Goal: Task Accomplishment & Management: Use online tool/utility

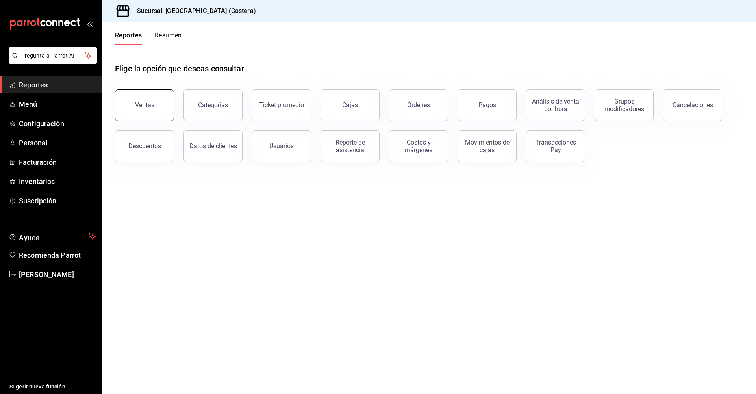
click at [156, 95] on button "Ventas" at bounding box center [144, 105] width 59 height 32
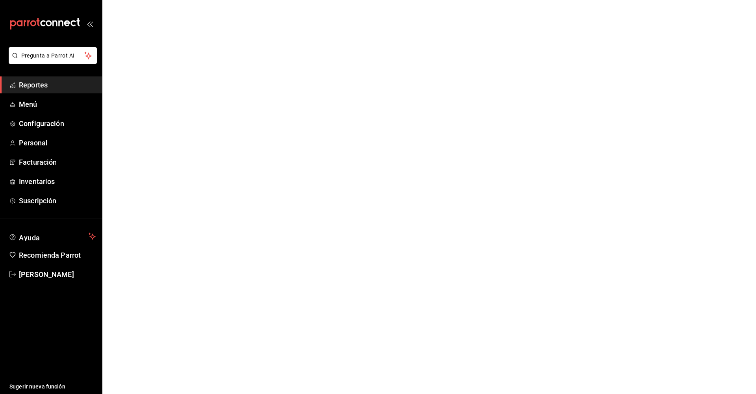
scroll to position [0, 0]
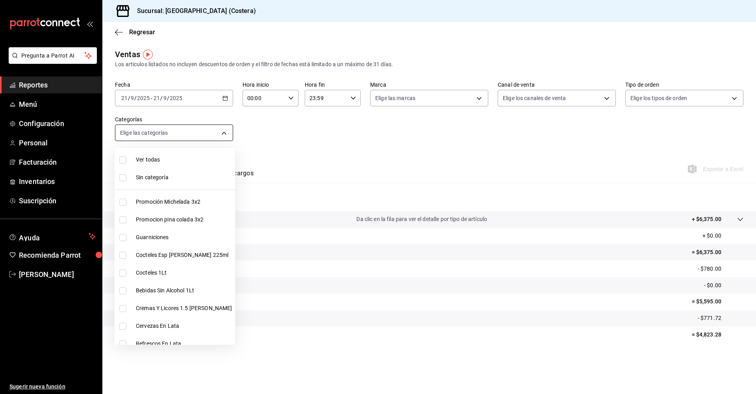
click at [178, 137] on body "Pregunta a Parrot AI Reportes Menú Configuración Personal Facturación Inventari…" at bounding box center [378, 197] width 756 height 394
click at [123, 162] on input "checkbox" at bounding box center [122, 159] width 7 height 7
checkbox input "true"
type input "f9973abf-4d50-430f-a3a0-1be1e9b440c3,4500806b-e482-404f-ace7-b7714d25f1ae,b7f0a…"
checkbox input "true"
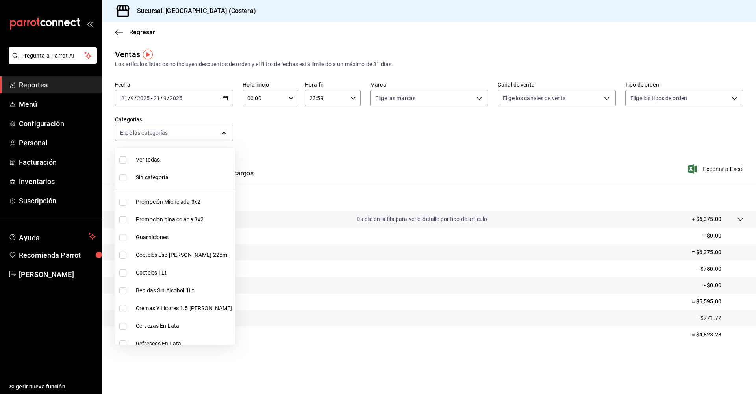
checkbox input "true"
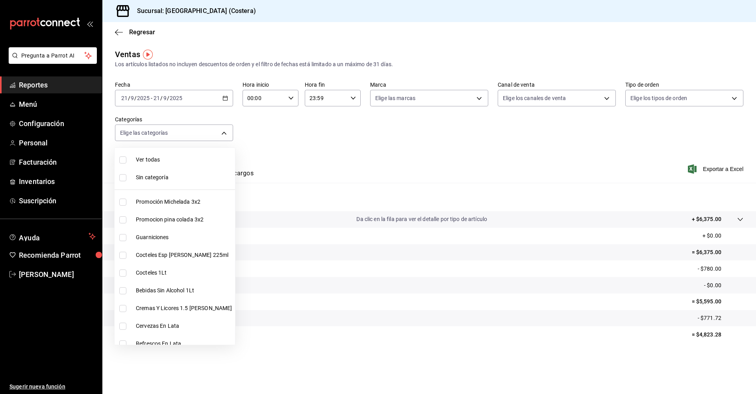
checkbox input "true"
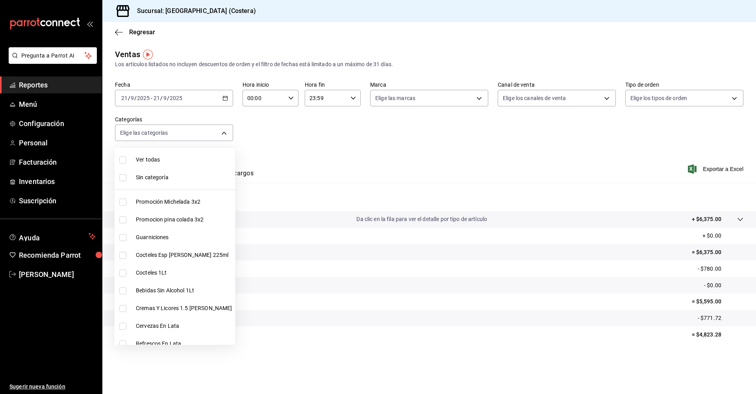
checkbox input "true"
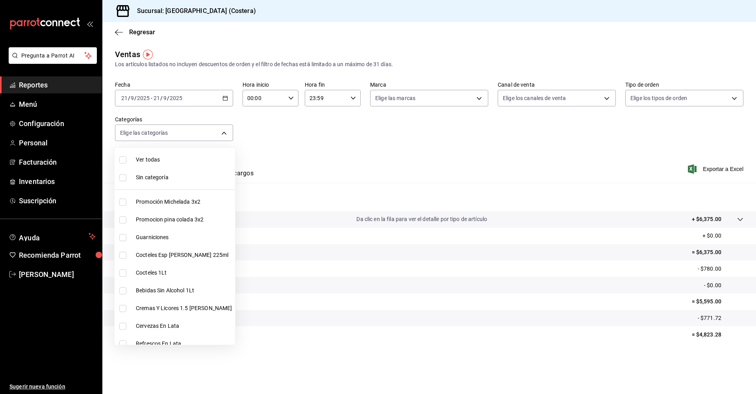
checkbox input "true"
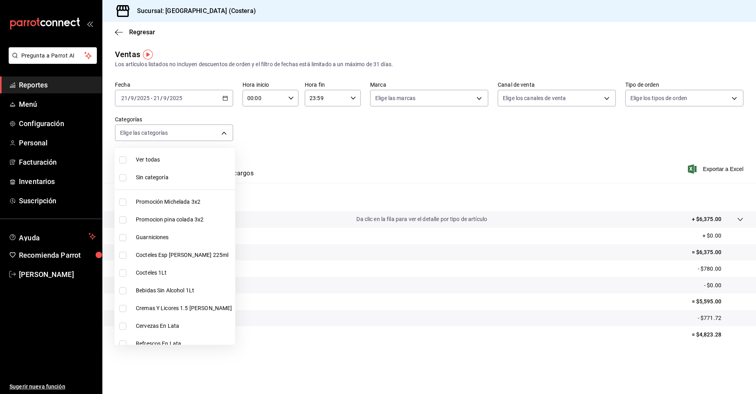
checkbox input "true"
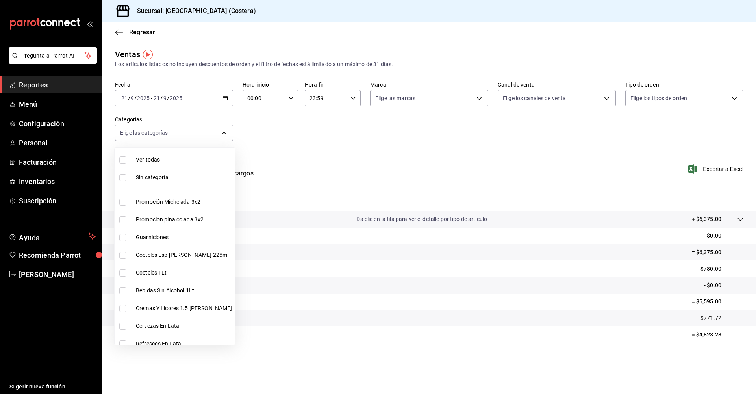
checkbox input "true"
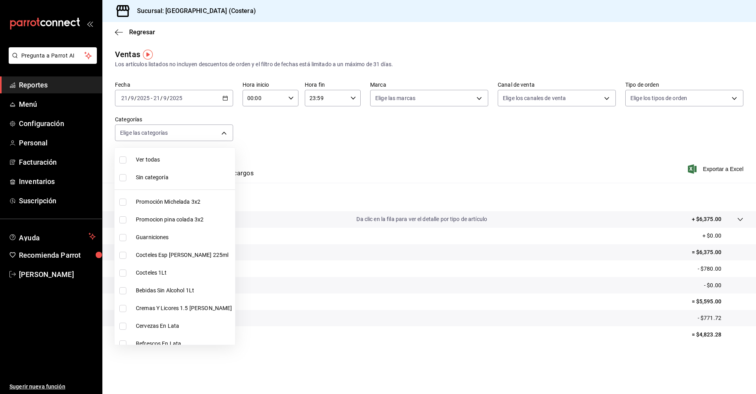
checkbox input "true"
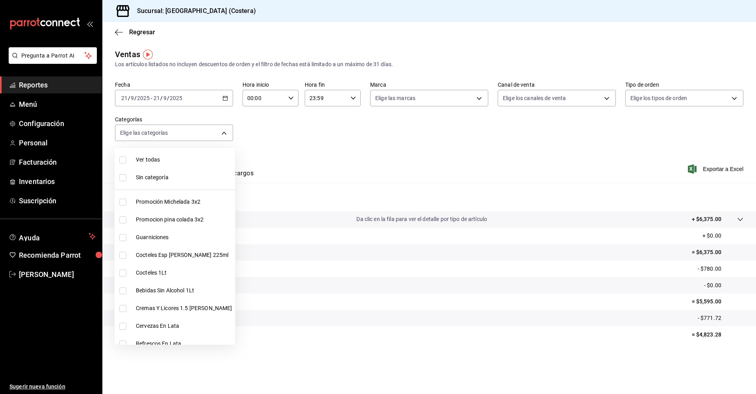
checkbox input "true"
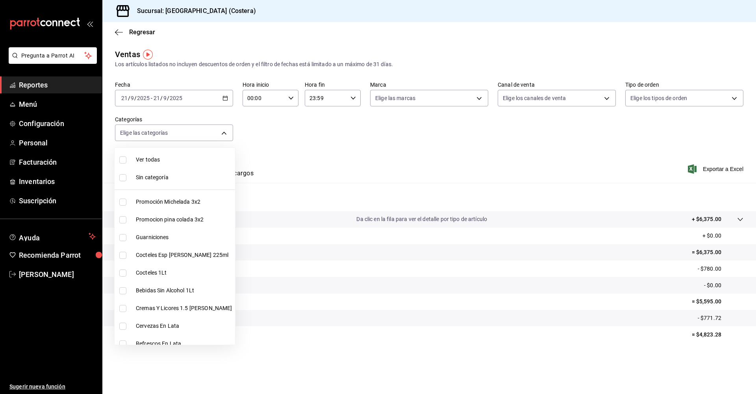
checkbox input "true"
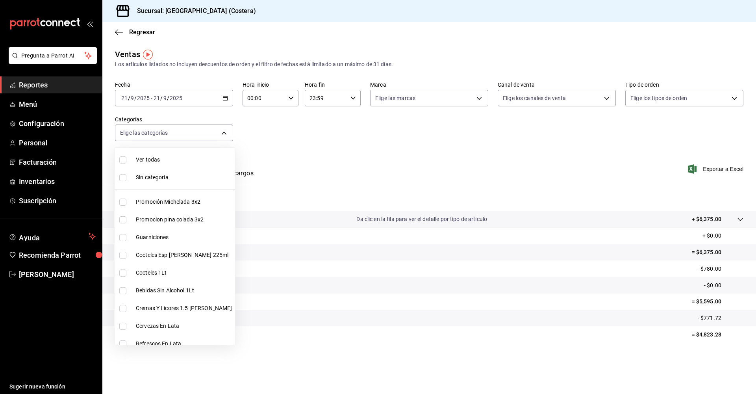
checkbox input "true"
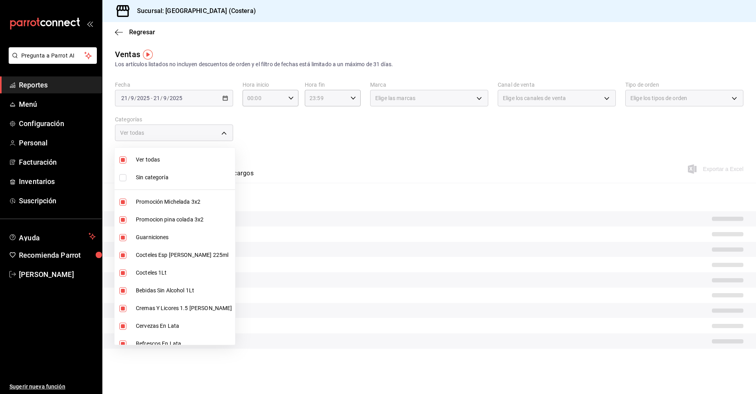
click at [125, 202] on input "checkbox" at bounding box center [122, 202] width 7 height 7
checkbox input "false"
type input "4500806b-e482-404f-ace7-b7714d25f1ae,b7f0a2f8-73a7-493e-bd9f-aae48daa7334,7e7b7…"
checkbox input "false"
click at [121, 218] on input "checkbox" at bounding box center [122, 219] width 7 height 7
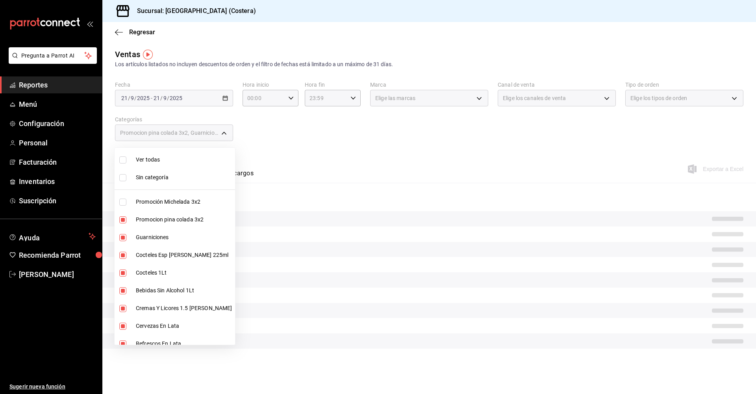
checkbox input "false"
type input "b7f0a2f8-73a7-493e-bd9f-aae48daa7334,7e7b79c3-7a3a-4d02-bd2a-fda91b88f102,5d8d5…"
click at [124, 254] on input "checkbox" at bounding box center [122, 254] width 7 height 7
checkbox input "false"
type input "b7f0a2f8-73a7-493e-bd9f-aae48daa7334,5d8d50a4-5aef-4640-8824-4366797422d9,ad6ee…"
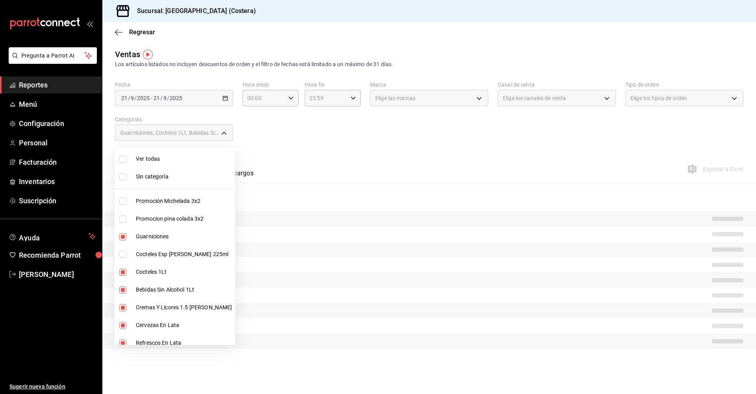
scroll to position [0, 0]
click at [125, 273] on input "checkbox" at bounding box center [122, 272] width 7 height 7
checkbox input "false"
type input "b7f0a2f8-73a7-493e-bd9f-aae48daa7334,ad6ee1d9-30b9-4f7f-a595-5b81b41a4826,bd823…"
click at [122, 281] on input "checkbox" at bounding box center [122, 290] width 7 height 7
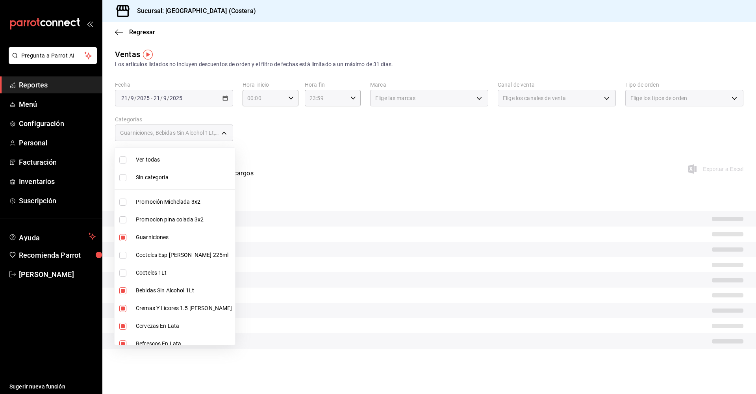
checkbox input "false"
type input "b7f0a2f8-73a7-493e-bd9f-aae48daa7334,bd823bea-44a0-4702-b161-baea2a5d7c25,fd601…"
click at [121, 281] on input "checkbox" at bounding box center [122, 308] width 7 height 7
checkbox input "false"
type input "b7f0a2f8-73a7-493e-bd9f-aae48daa7334,fd601c51-[DATE]-4d07-957e-8125ebded89b,4af…"
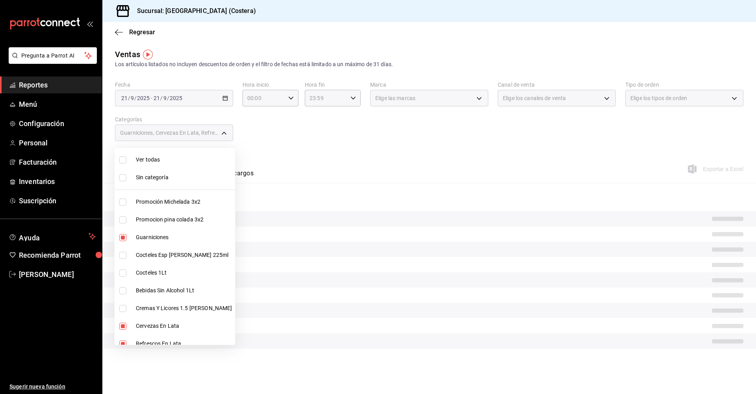
click at [123, 281] on input "checkbox" at bounding box center [122, 379] width 7 height 7
checkbox input "false"
type input "b7f0a2f8-73a7-493e-bd9f-aae48daa7334,fd601c51-[DATE]-4d07-957e-8125ebded89b,4af…"
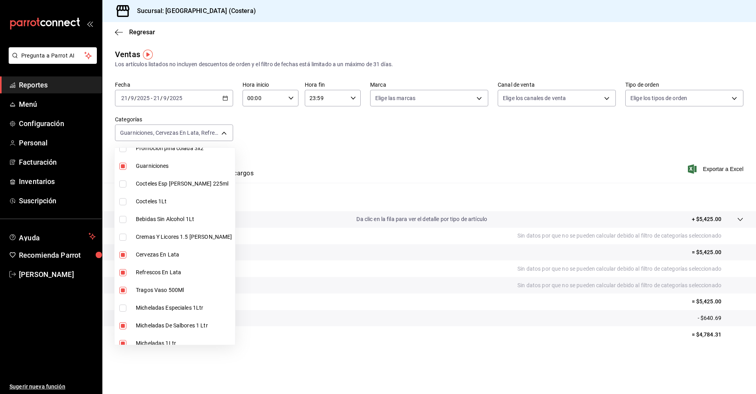
click at [123, 254] on input "checkbox" at bounding box center [122, 254] width 7 height 7
checkbox input "false"
type input "b7f0a2f8-73a7-493e-bd9f-aae48daa7334,4af8406c-7e7c-455a-b571-586e854084e6,ecdbe…"
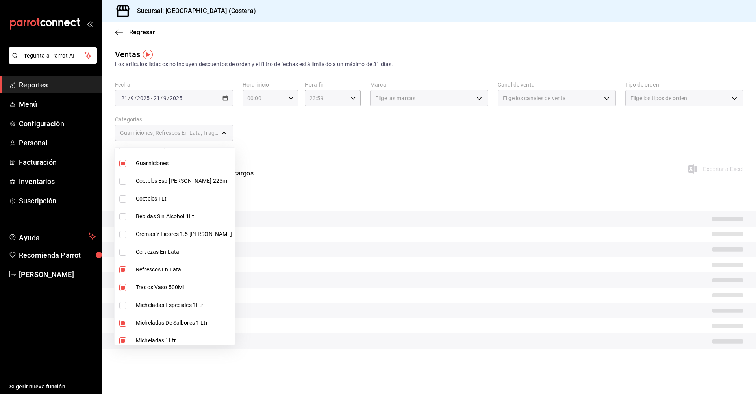
click at [121, 269] on input "checkbox" at bounding box center [122, 269] width 7 height 7
checkbox input "false"
type input "b7f0a2f8-73a7-493e-bd9f-aae48daa7334,ecdbe8f6-90d0-4d88-a52d-28ba7ff2eb2f,2582b…"
click at [122, 281] on input "checkbox" at bounding box center [122, 285] width 7 height 7
checkbox input "false"
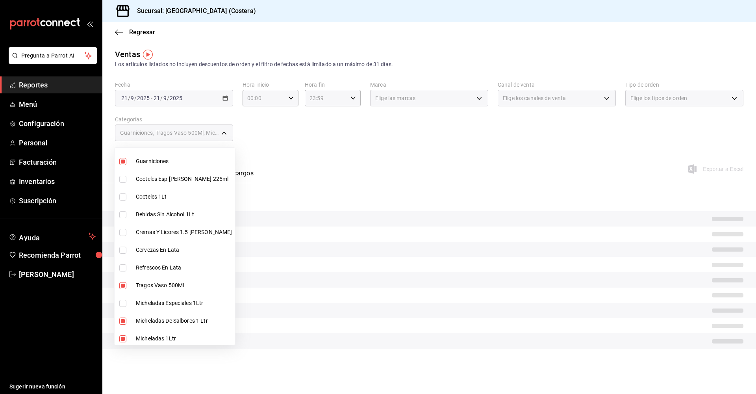
type input "b7f0a2f8-73a7-493e-bd9f-aae48daa7334,2582bbc5-7a16-45c8-a3aa-712c12220ebc,68b91…"
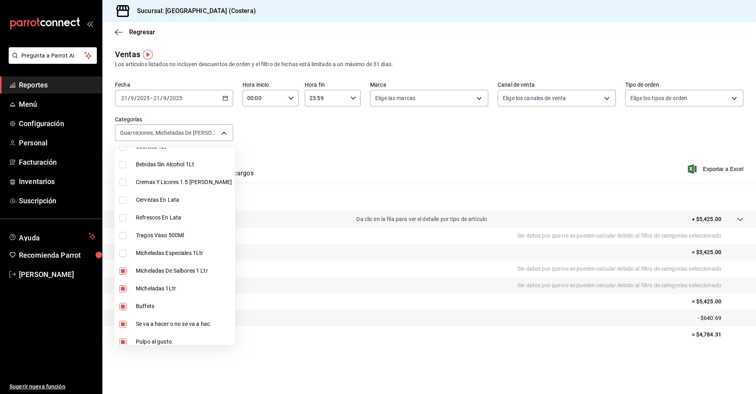
scroll to position [134, 0]
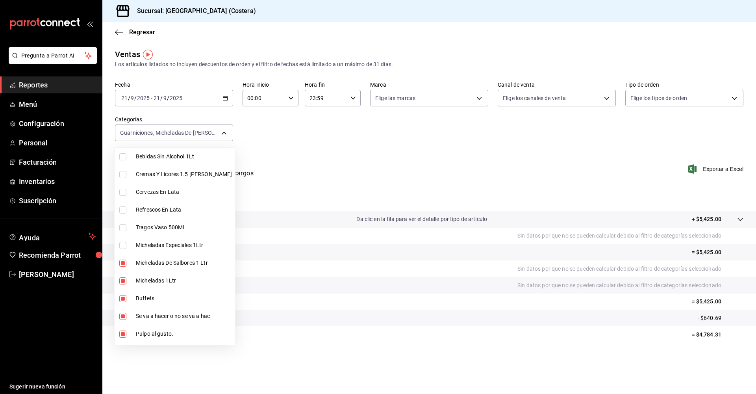
click at [124, 262] on input "checkbox" at bounding box center [122, 263] width 7 height 7
checkbox input "false"
type input "b7f0a2f8-73a7-493e-bd9f-aae48daa7334,68b91838-b039-451c-a11a-a3696c2c2e8f,a6cce…"
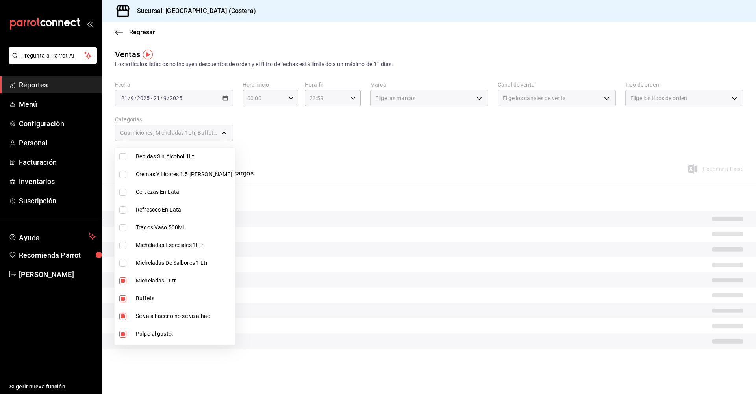
click at [121, 279] on input "checkbox" at bounding box center [122, 280] width 7 height 7
checkbox input "false"
type input "b7f0a2f8-73a7-493e-bd9f-aae48daa7334,a6ccece2-b5e1-4d3d-ae72-43ec26be992e,5272f…"
click at [122, 281] on input "checkbox" at bounding box center [122, 298] width 7 height 7
checkbox input "false"
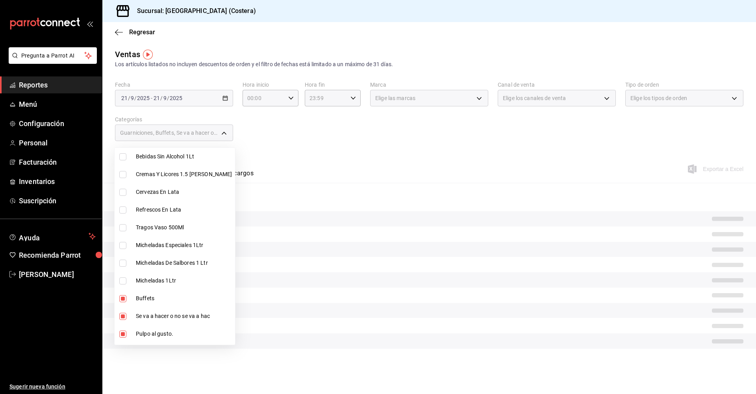
type input "b7f0a2f8-73a7-493e-bd9f-aae48daa7334,5272fed6-c15e-4e30-9d60-a3cf52010be0,eba2e…"
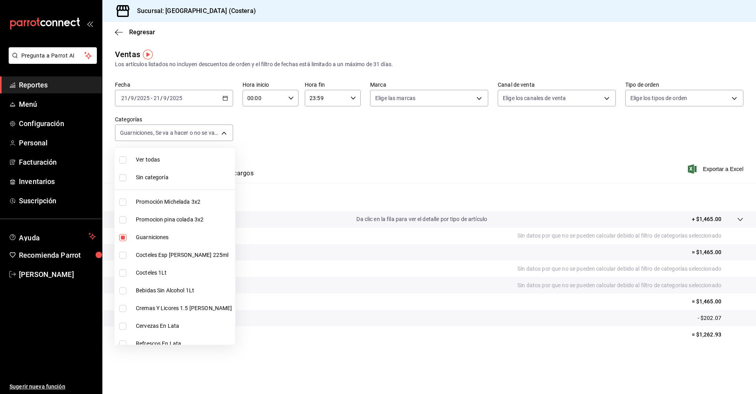
click at [348, 163] on div at bounding box center [378, 197] width 756 height 394
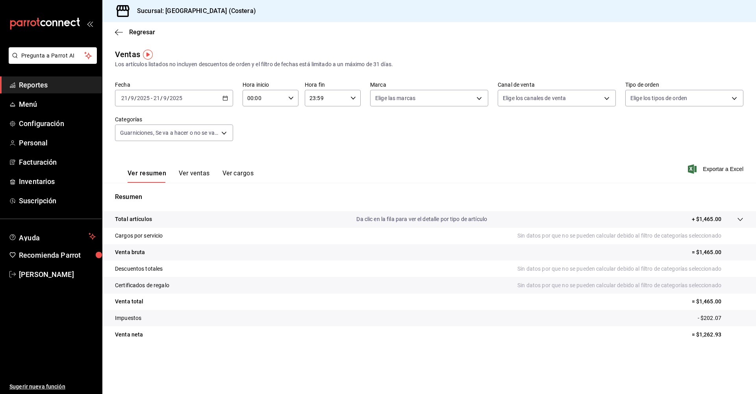
click at [199, 174] on button "Ver ventas" at bounding box center [194, 175] width 31 height 13
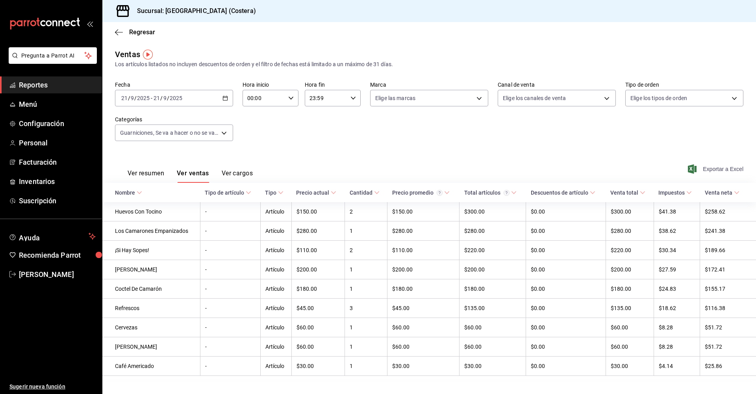
click at [600, 172] on span "Exportar a Excel" at bounding box center [717, 168] width 54 height 9
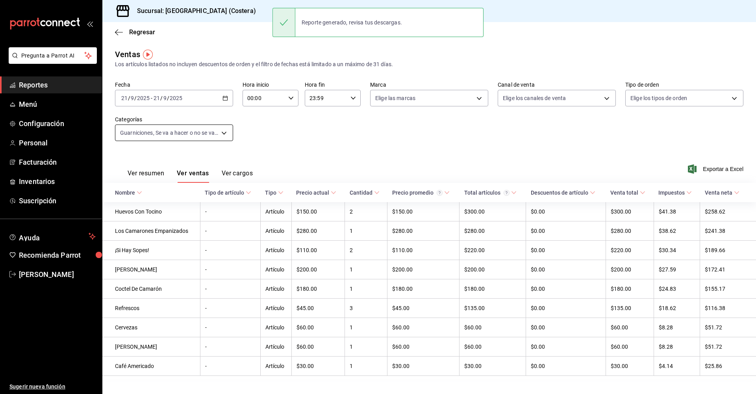
click at [174, 131] on body "Pregunta a Parrot AI Reportes Menú Configuración Personal Facturación Inventari…" at bounding box center [378, 197] width 756 height 394
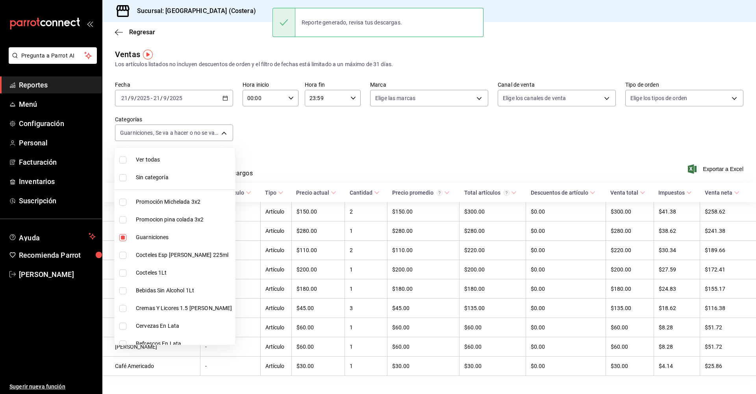
click at [124, 158] on input "checkbox" at bounding box center [122, 159] width 7 height 7
checkbox input "true"
type input "f9973abf-4d50-430f-a3a0-1be1e9b440c3,4500806b-e482-404f-ace7-b7714d25f1ae,b7f0a…"
checkbox input "true"
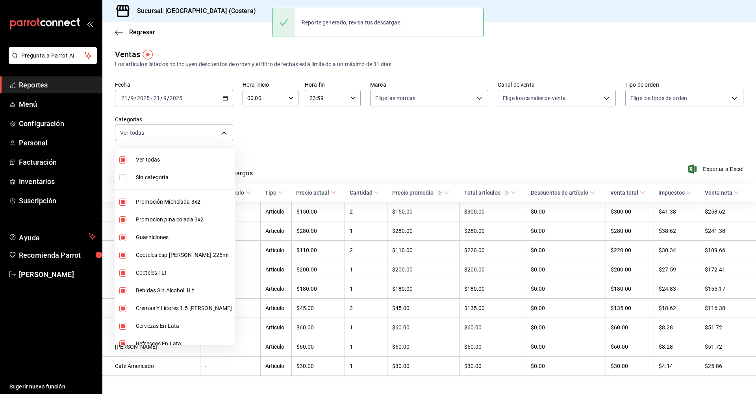
checkbox input "true"
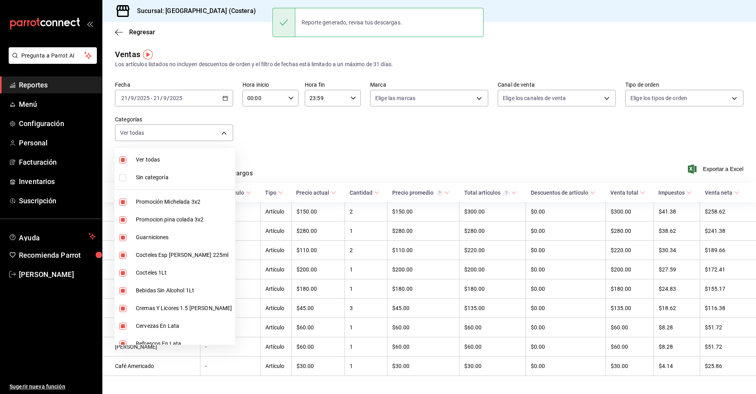
checkbox input "true"
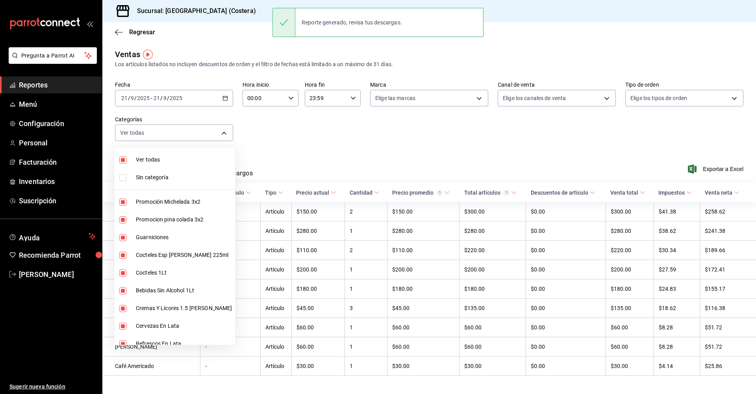
checkbox input "true"
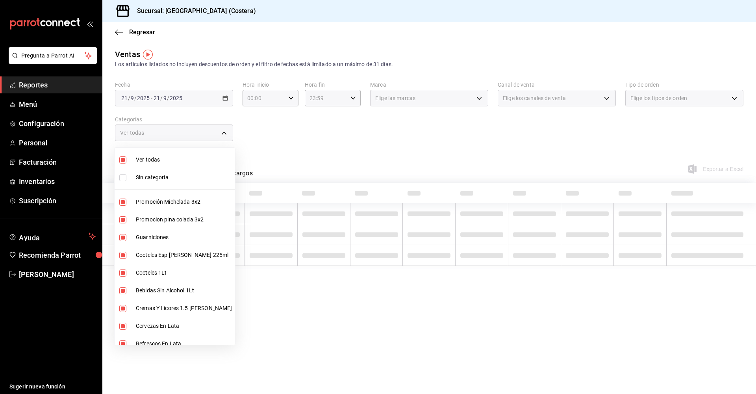
click at [124, 158] on input "checkbox" at bounding box center [122, 159] width 7 height 7
checkbox input "false"
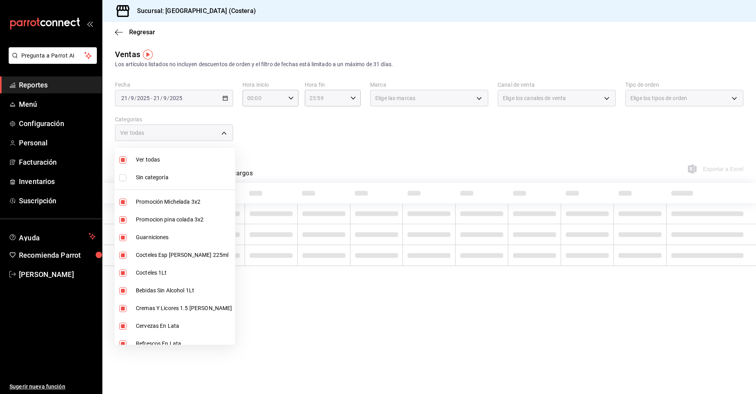
checkbox input "false"
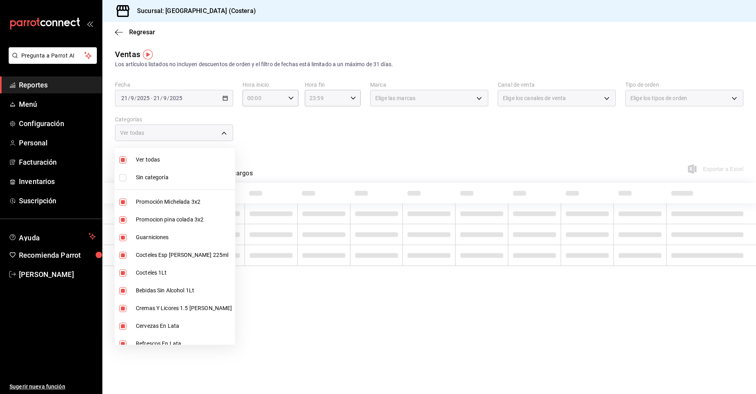
checkbox input "false"
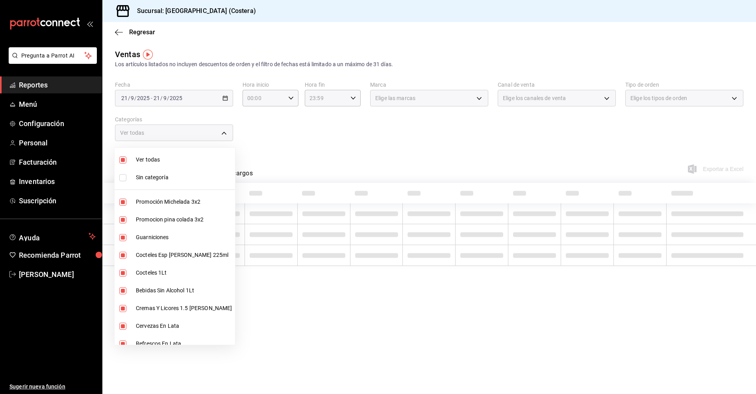
checkbox input "false"
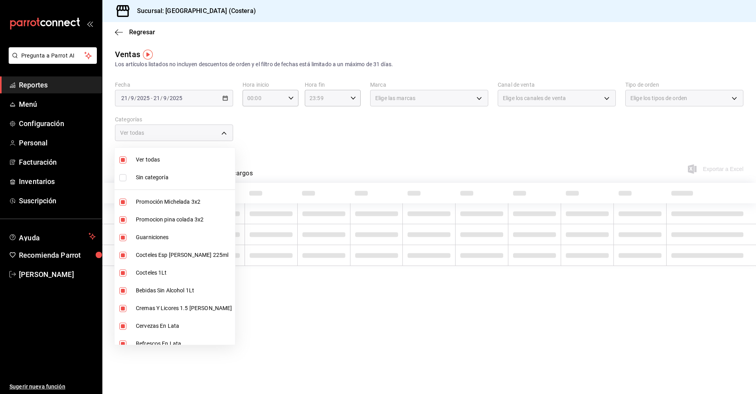
checkbox input "false"
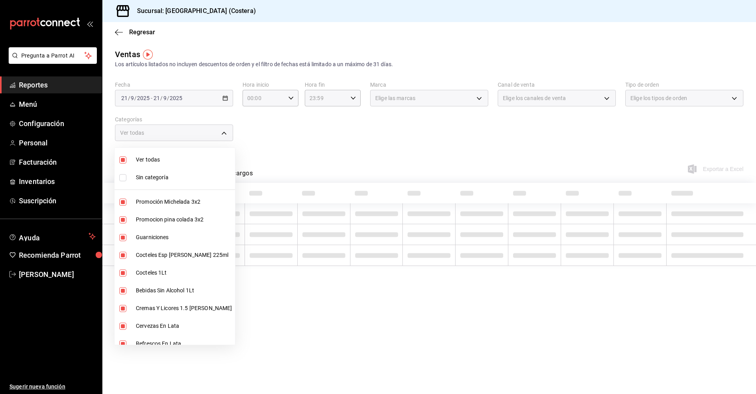
checkbox input "false"
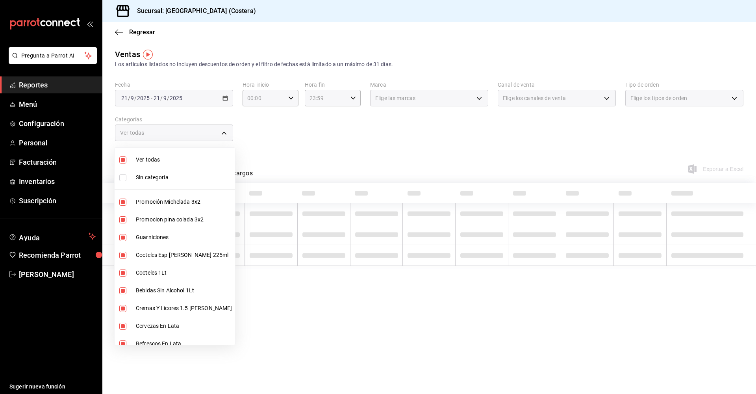
checkbox input "false"
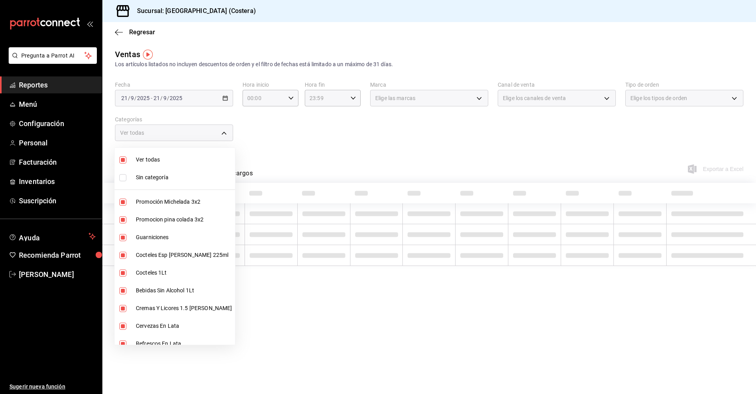
checkbox input "false"
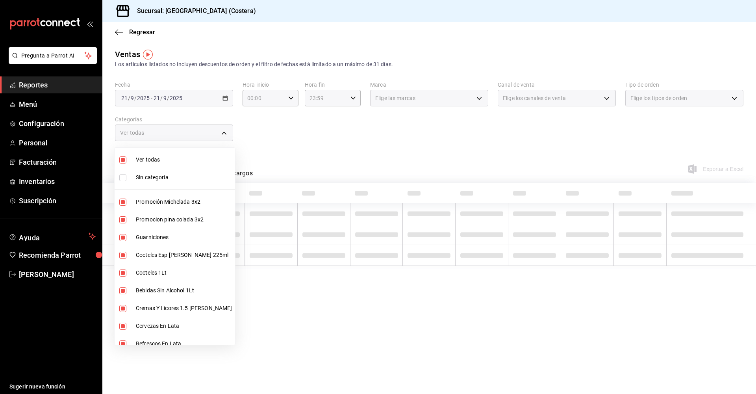
checkbox input "false"
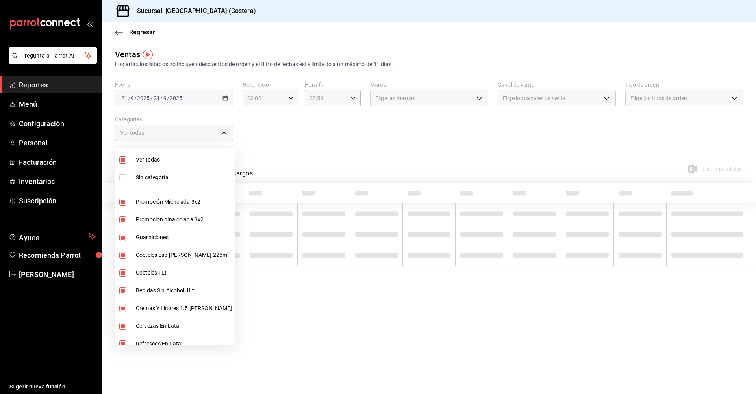
checkbox input "false"
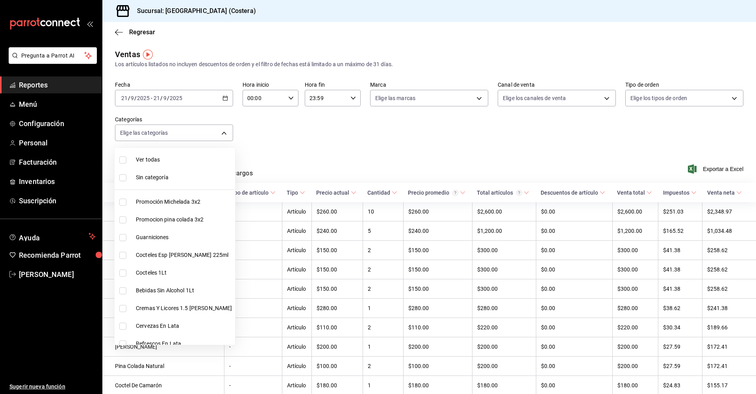
click at [123, 201] on input "checkbox" at bounding box center [122, 202] width 7 height 7
checkbox input "true"
type input "f9973abf-4d50-430f-a3a0-1be1e9b440c3"
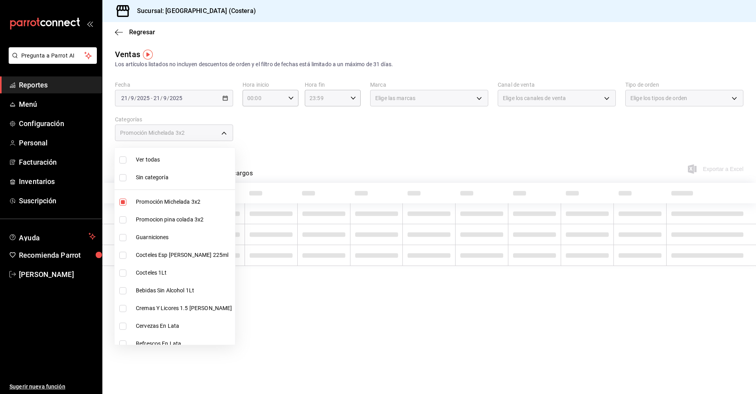
drag, startPoint x: 123, startPoint y: 222, endPoint x: 122, endPoint y: 242, distance: 20.5
click at [123, 222] on input "checkbox" at bounding box center [122, 219] width 7 height 7
checkbox input "true"
type input "f9973abf-4d50-430f-a3a0-1be1e9b440c3,4500806b-e482-404f-ace7-b7714d25f1ae"
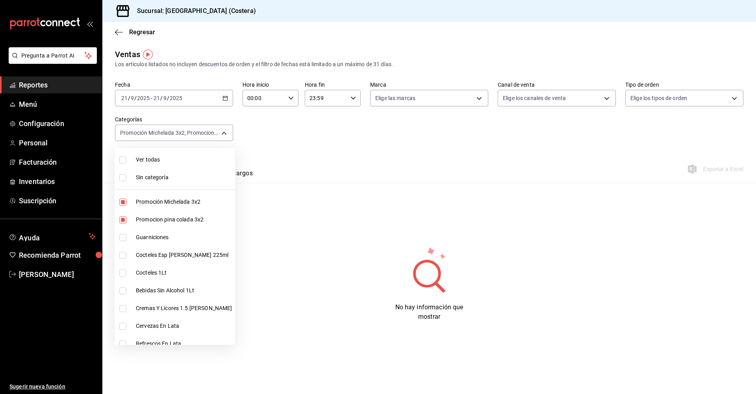
click at [122, 252] on input "checkbox" at bounding box center [122, 255] width 7 height 7
checkbox input "true"
type input "f9973abf-4d50-430f-a3a0-1be1e9b440c3,4500806b-e482-404f-ace7-b7714d25f1ae,7e7b7…"
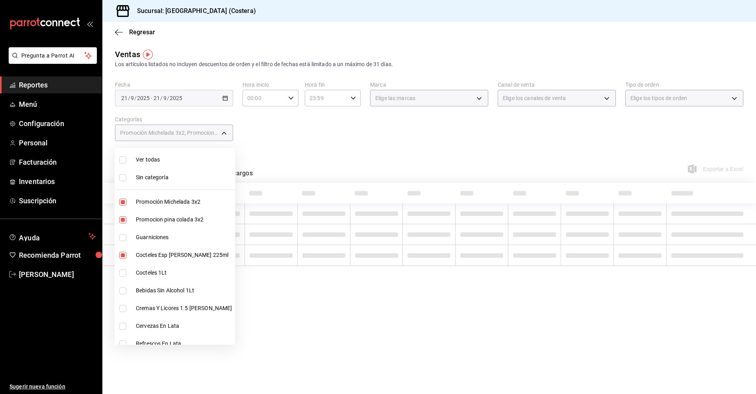
drag, startPoint x: 122, startPoint y: 271, endPoint x: 120, endPoint y: 288, distance: 17.9
click at [122, 271] on input "checkbox" at bounding box center [122, 272] width 7 height 7
checkbox input "true"
type input "f9973abf-4d50-430f-a3a0-1be1e9b440c3,4500806b-e482-404f-ace7-b7714d25f1ae,7e7b7…"
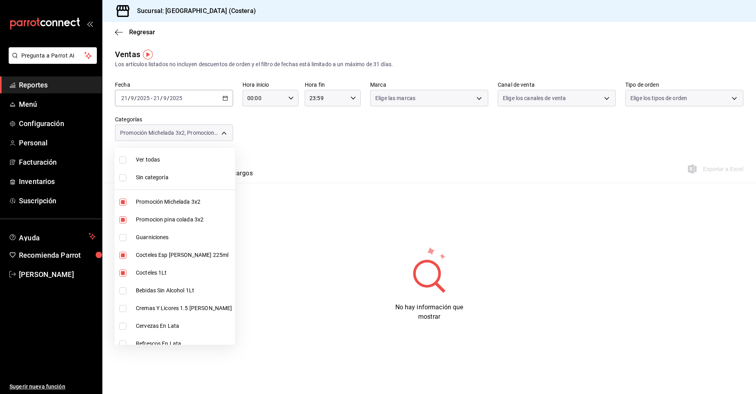
click at [120, 281] on input "checkbox" at bounding box center [122, 290] width 7 height 7
checkbox input "true"
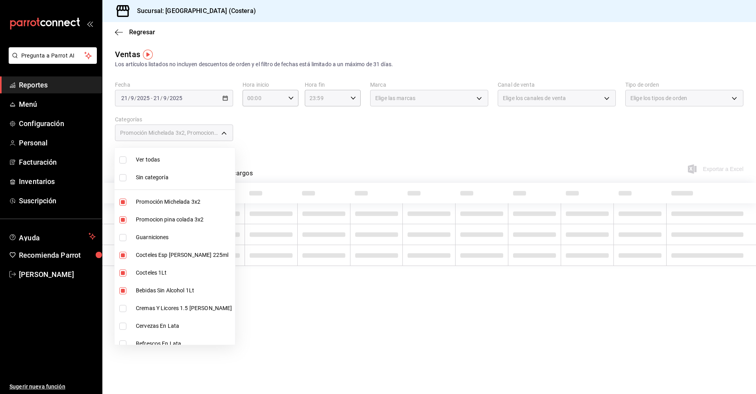
type input "f9973abf-4d50-430f-a3a0-1be1e9b440c3,4500806b-e482-404f-ace7-b7714d25f1ae,7e7b7…"
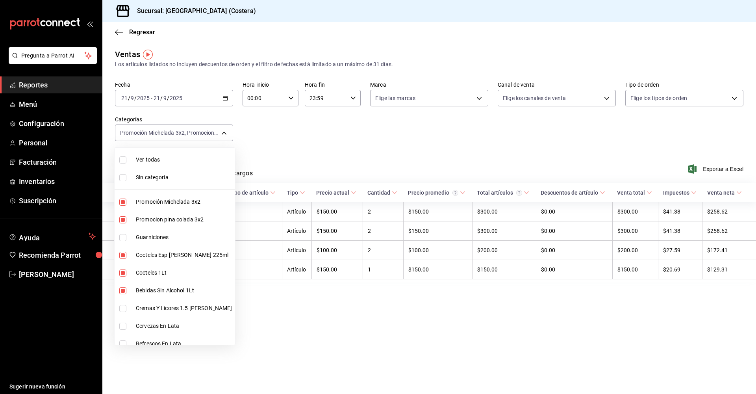
click at [125, 281] on input "checkbox" at bounding box center [122, 308] width 7 height 7
checkbox input "true"
type input "f9973abf-4d50-430f-a3a0-1be1e9b440c3,4500806b-e482-404f-ace7-b7714d25f1ae,7e7b7…"
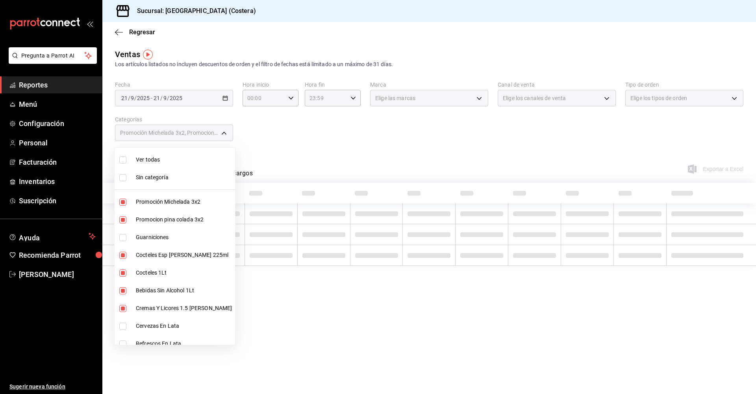
click at [124, 281] on input "checkbox" at bounding box center [122, 326] width 7 height 7
checkbox input "true"
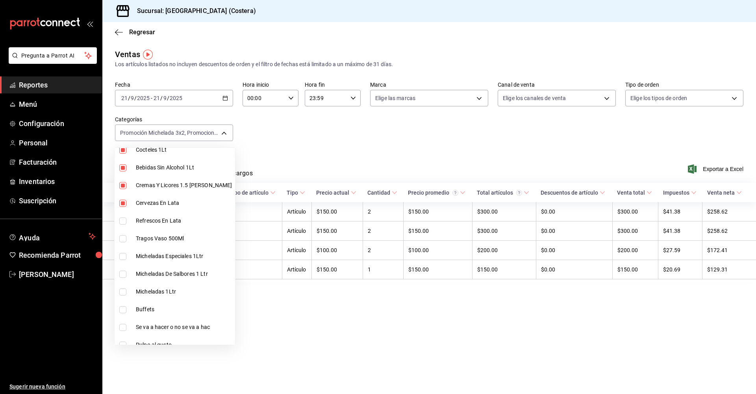
scroll to position [126, 0]
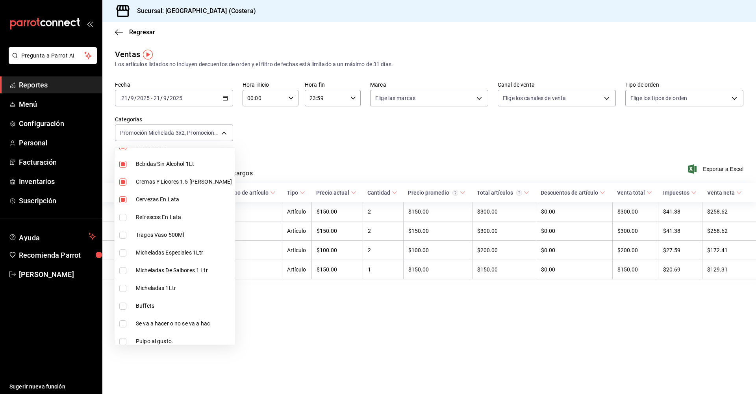
click at [121, 211] on li "Refrescos En Lata" at bounding box center [175, 217] width 121 height 18
type input "f9973abf-4d50-430f-a3a0-1be1e9b440c3,4500806b-e482-404f-ace7-b7714d25f1ae,7e7b7…"
checkbox input "true"
click at [122, 232] on input "checkbox" at bounding box center [122, 235] width 7 height 7
checkbox input "true"
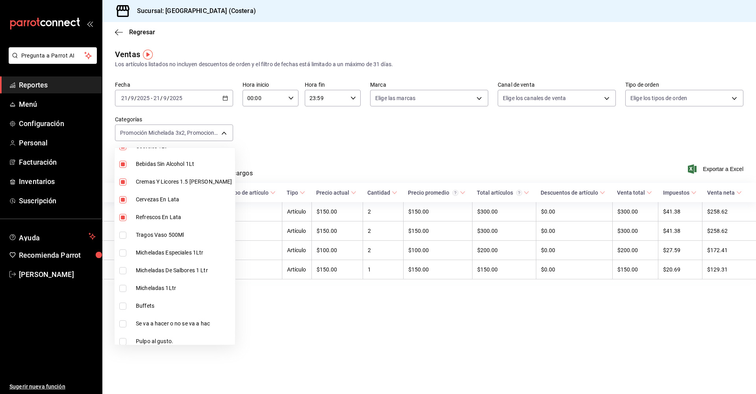
type input "f9973abf-4d50-430f-a3a0-1be1e9b440c3,4500806b-e482-404f-ace7-b7714d25f1ae,7e7b7…"
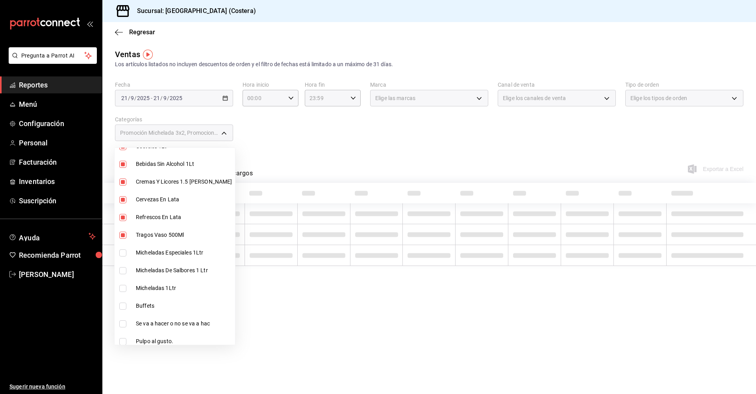
click at [123, 252] on input "checkbox" at bounding box center [122, 252] width 7 height 7
checkbox input "true"
click at [122, 266] on li "Micheladas De Salbores 1 Ltr" at bounding box center [175, 271] width 121 height 18
type input "f9973abf-4d50-430f-a3a0-1be1e9b440c3,4500806b-e482-404f-ace7-b7714d25f1ae,7e7b7…"
checkbox input "true"
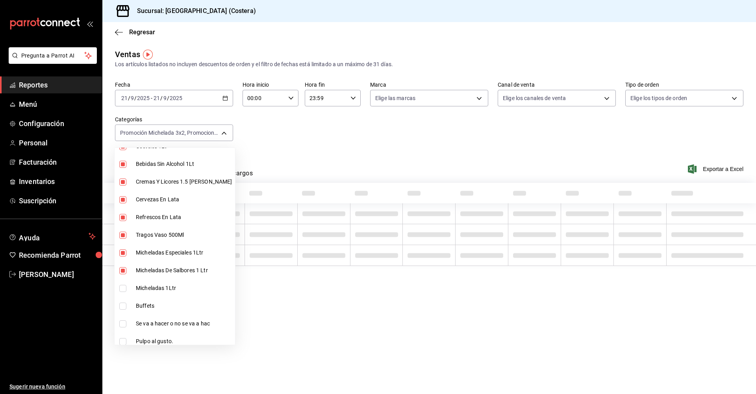
click at [121, 281] on li "Micheladas 1Ltr" at bounding box center [175, 288] width 121 height 18
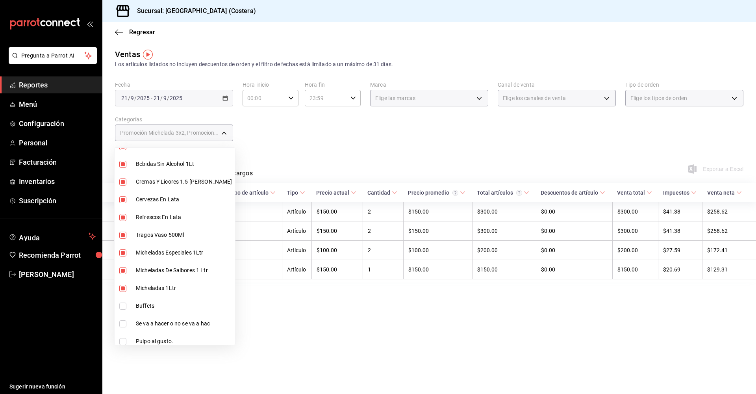
type input "f9973abf-4d50-430f-a3a0-1be1e9b440c3,4500806b-e482-404f-ace7-b7714d25f1ae,7e7b7…"
checkbox input "true"
click at [286, 155] on div at bounding box center [378, 197] width 756 height 394
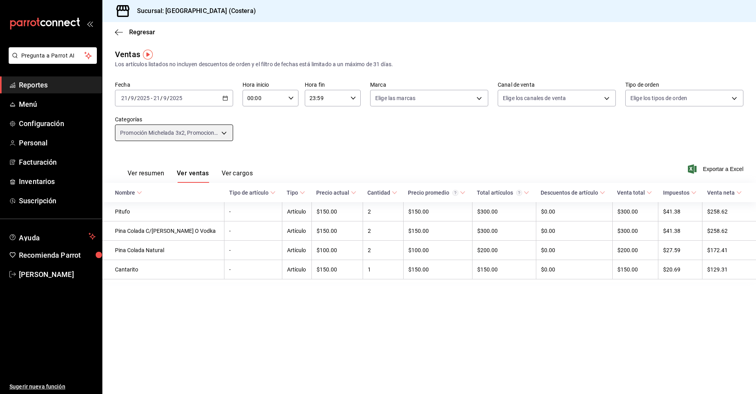
scroll to position [0, 0]
click at [600, 171] on span "Exportar a Excel" at bounding box center [717, 168] width 54 height 9
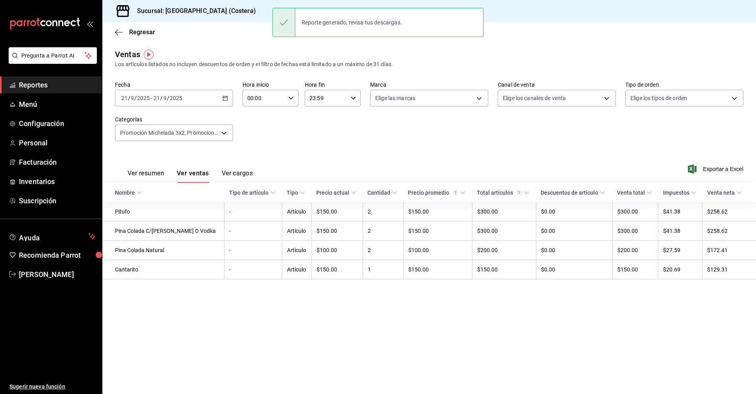
click at [35, 92] on link "Reportes" at bounding box center [51, 84] width 102 height 17
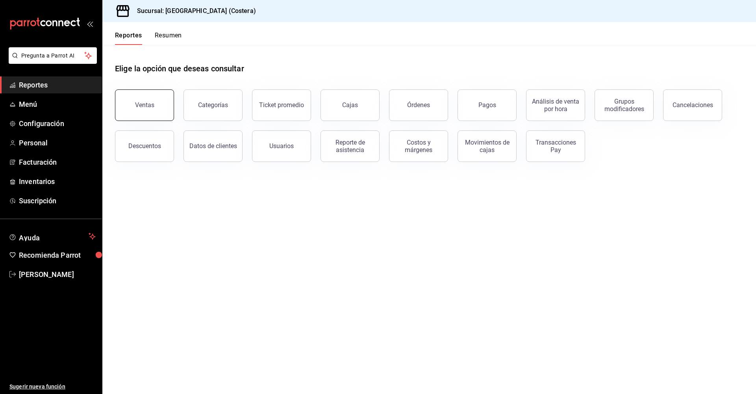
click at [136, 104] on div "Ventas" at bounding box center [144, 104] width 19 height 7
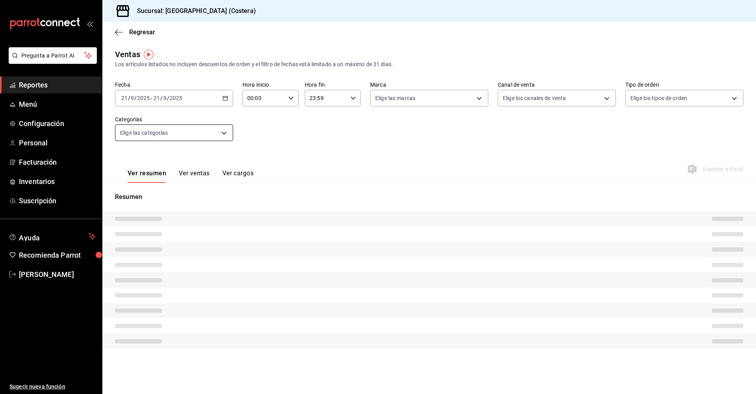
click at [227, 134] on body "Pregunta a Parrot AI Reportes Menú Configuración Personal Facturación Inventari…" at bounding box center [378, 197] width 756 height 394
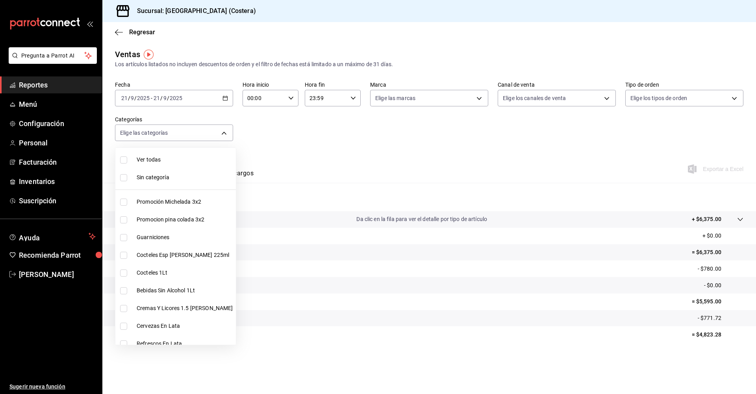
click at [124, 160] on input "checkbox" at bounding box center [123, 159] width 7 height 7
checkbox input "true"
type input "f9973abf-4d50-430f-a3a0-1be1e9b440c3,4500806b-e482-404f-ace7-b7714d25f1ae,b7f0a…"
checkbox input "true"
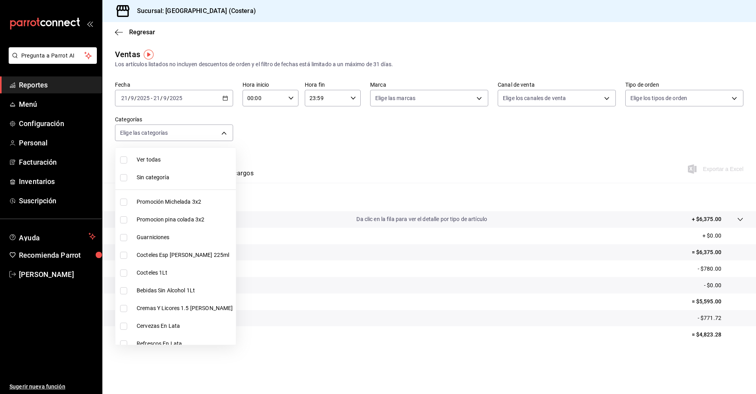
checkbox input "true"
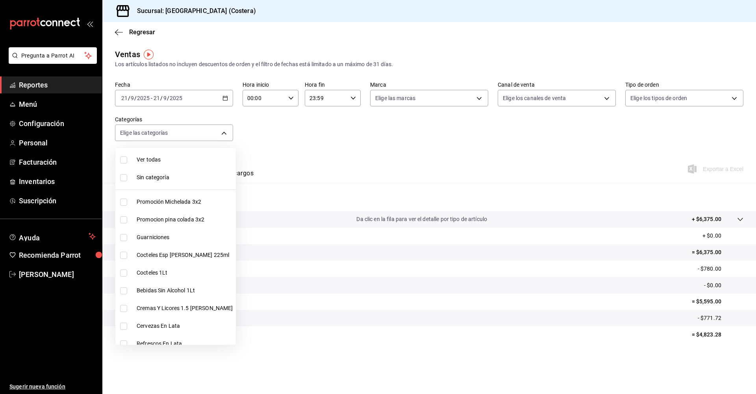
checkbox input "true"
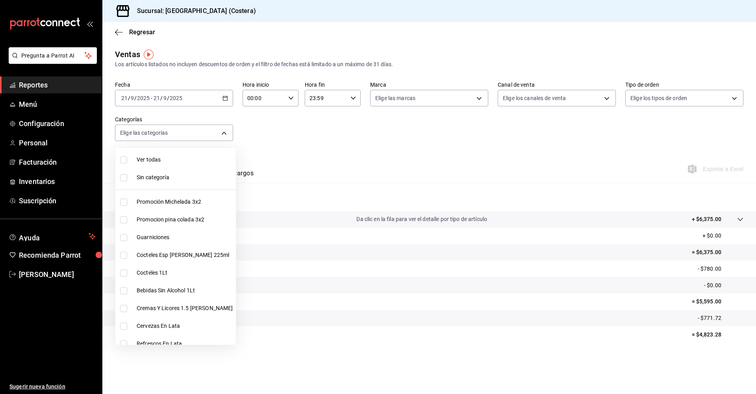
checkbox input "true"
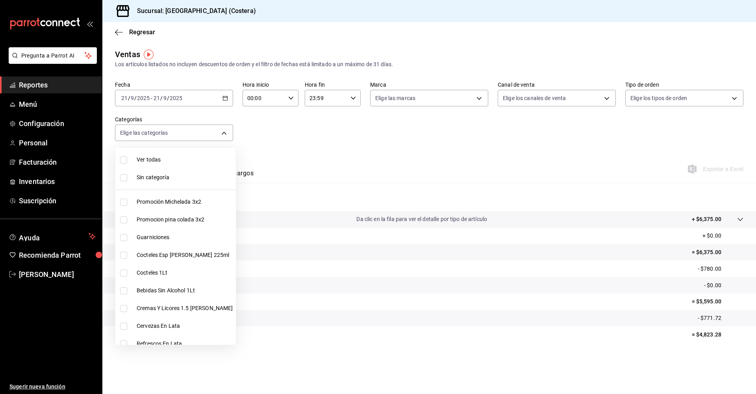
checkbox input "true"
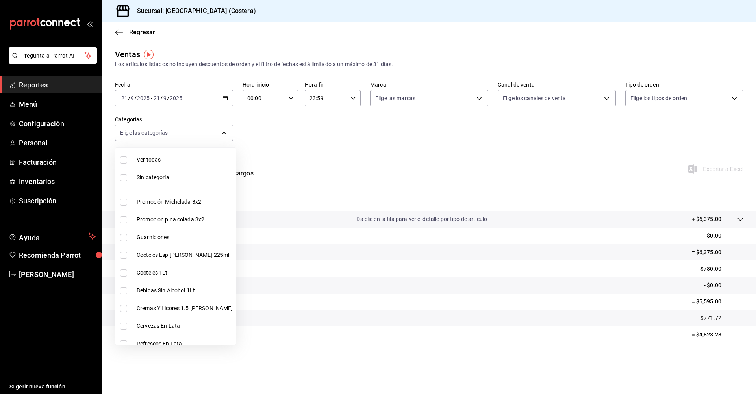
checkbox input "true"
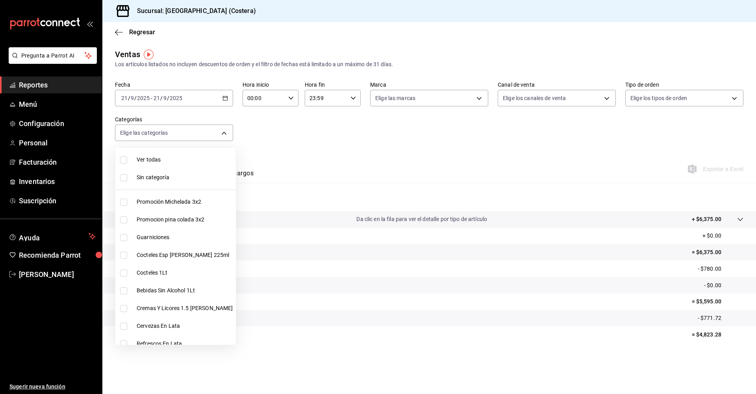
checkbox input "true"
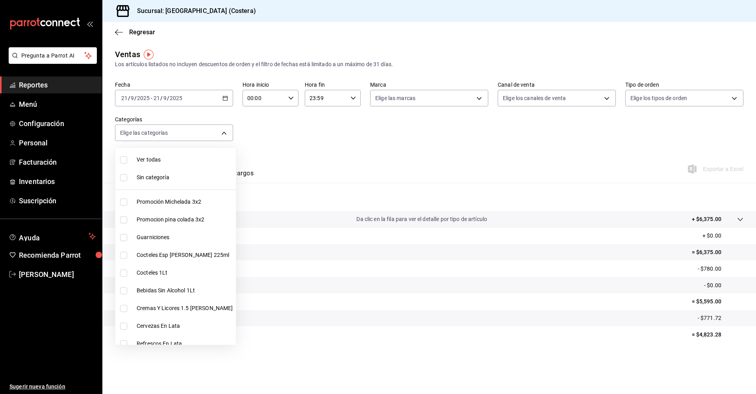
checkbox input "true"
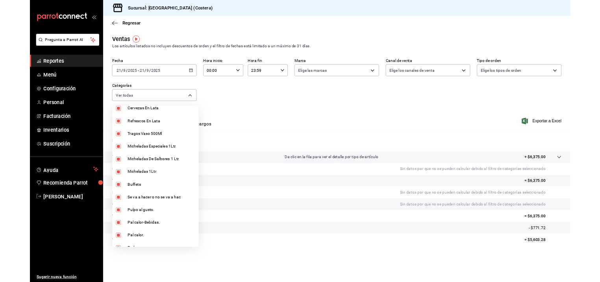
scroll to position [199, 0]
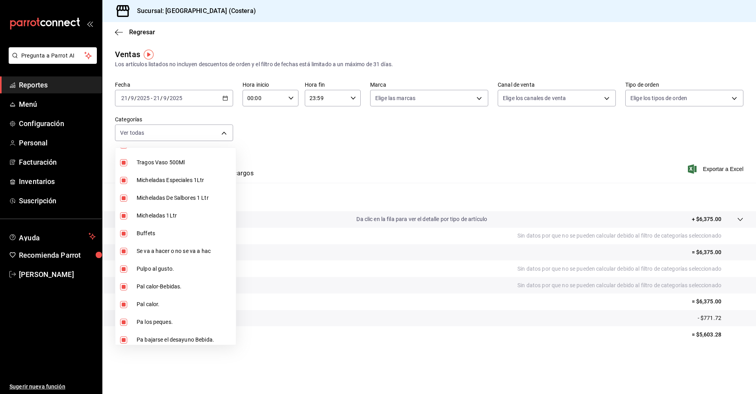
click at [124, 236] on input "checkbox" at bounding box center [123, 233] width 7 height 7
click at [288, 126] on div at bounding box center [378, 197] width 756 height 394
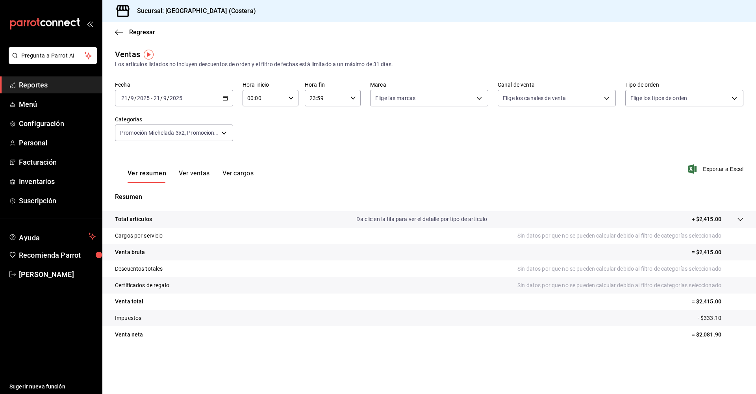
click at [224, 100] on icon "button" at bounding box center [226, 98] width 6 height 6
click at [141, 171] on li "Mes actual" at bounding box center [152, 175] width 74 height 18
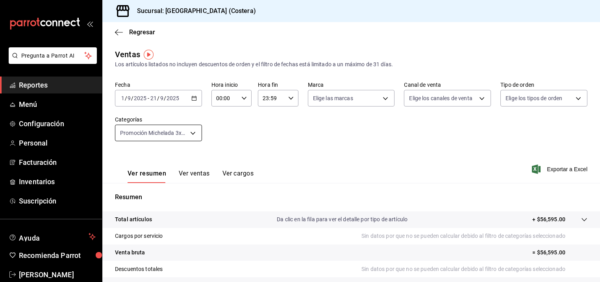
click at [196, 137] on body "Pregunta a Parrot AI Reportes Menú Configuración Personal Facturación Inventari…" at bounding box center [300, 141] width 600 height 282
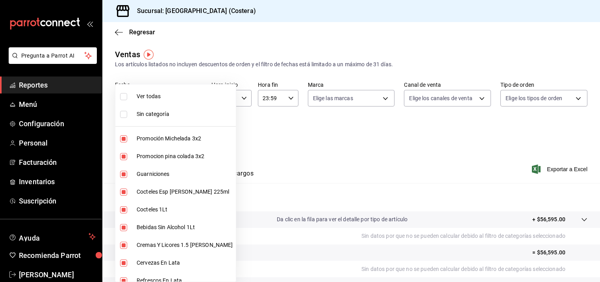
click at [124, 96] on input "checkbox" at bounding box center [123, 96] width 7 height 7
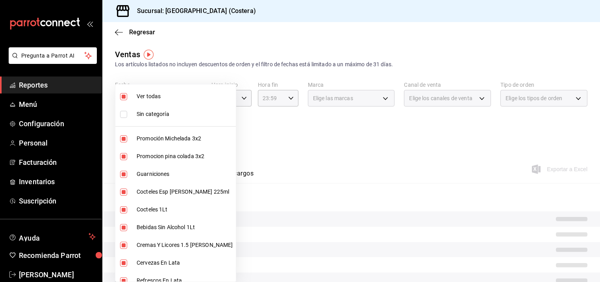
click at [122, 97] on input "checkbox" at bounding box center [123, 96] width 7 height 7
click at [124, 139] on input "checkbox" at bounding box center [123, 138] width 7 height 7
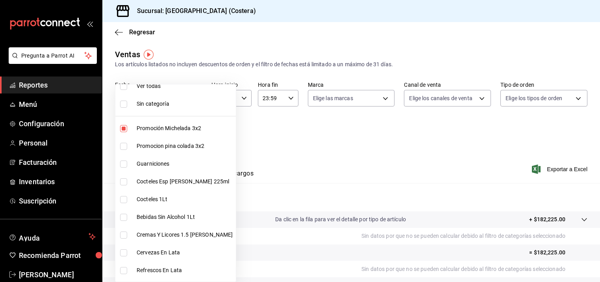
click at [123, 147] on input "checkbox" at bounding box center [123, 146] width 7 height 7
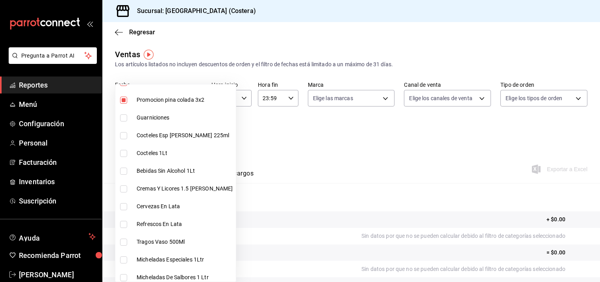
scroll to position [65, 0]
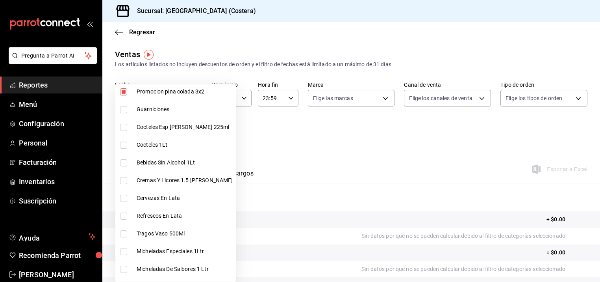
click at [123, 128] on input "checkbox" at bounding box center [123, 127] width 7 height 7
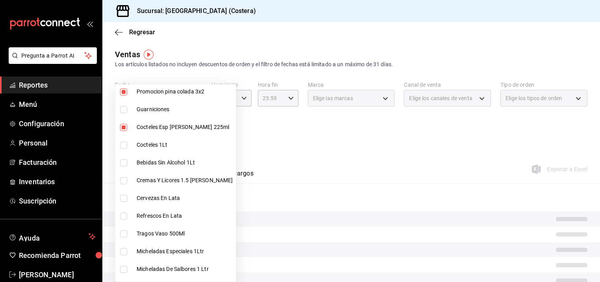
click at [124, 145] on input "checkbox" at bounding box center [123, 144] width 7 height 7
click at [126, 165] on input "checkbox" at bounding box center [123, 162] width 7 height 7
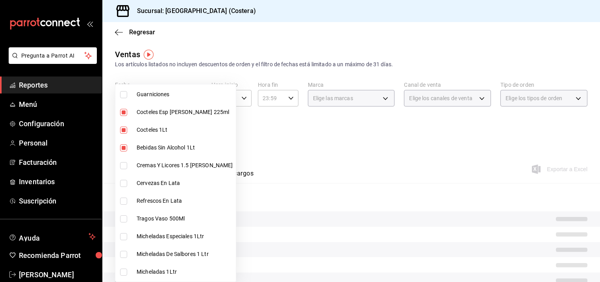
click at [126, 165] on input "checkbox" at bounding box center [123, 165] width 7 height 7
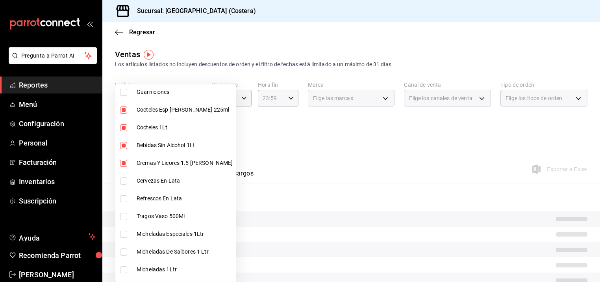
click at [127, 182] on input "checkbox" at bounding box center [123, 180] width 7 height 7
click at [126, 199] on input "checkbox" at bounding box center [123, 198] width 7 height 7
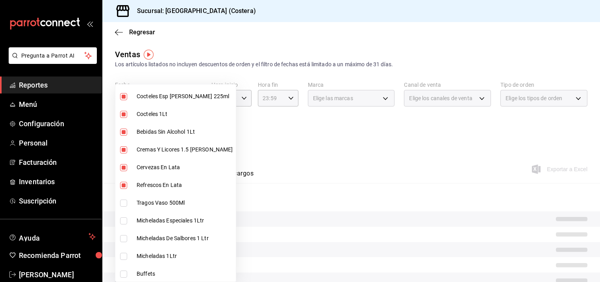
click at [124, 201] on input "checkbox" at bounding box center [123, 202] width 7 height 7
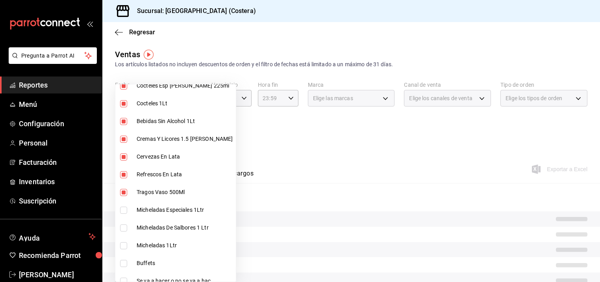
click at [124, 208] on input "checkbox" at bounding box center [123, 209] width 7 height 7
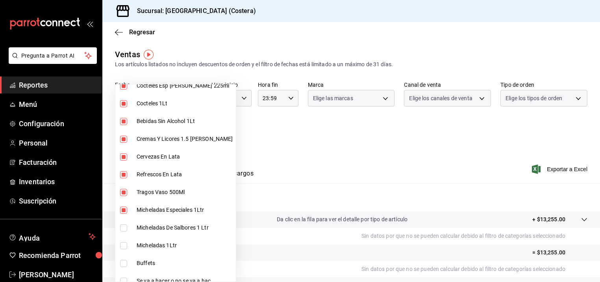
scroll to position [134, 0]
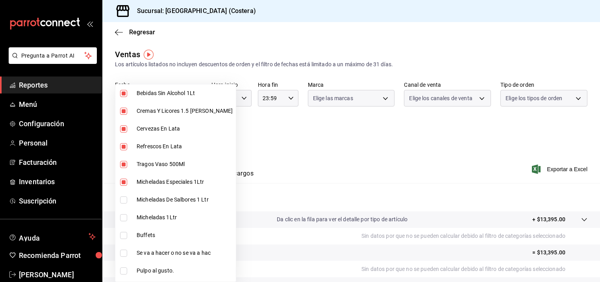
click at [126, 199] on input "checkbox" at bounding box center [123, 199] width 7 height 7
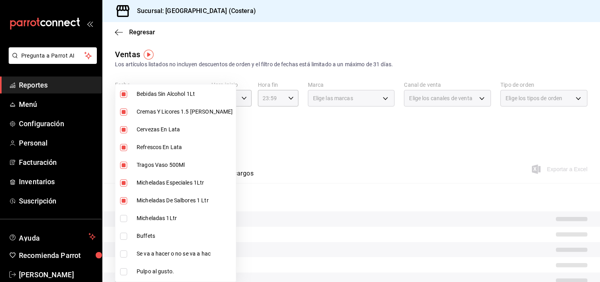
click at [123, 218] on input "checkbox" at bounding box center [123, 218] width 7 height 7
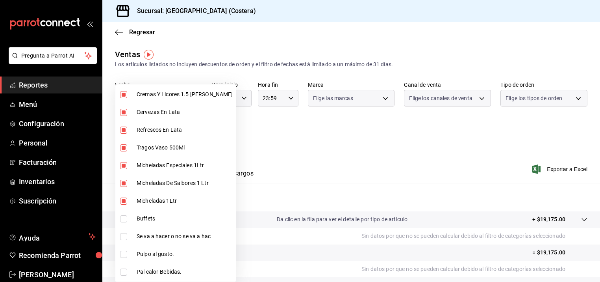
scroll to position [151, 0]
